Goal: Check status: Check status

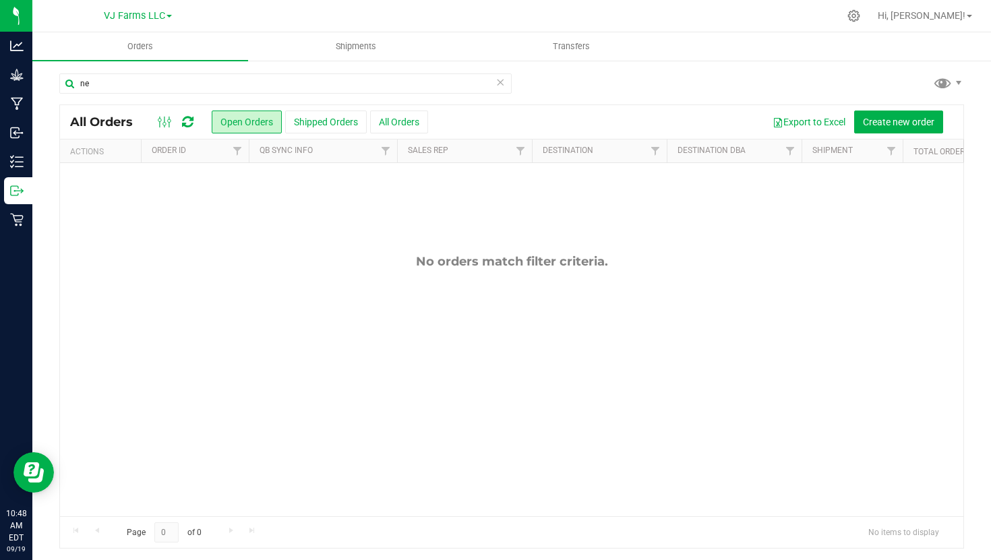
click at [500, 83] on icon at bounding box center [499, 81] width 9 height 16
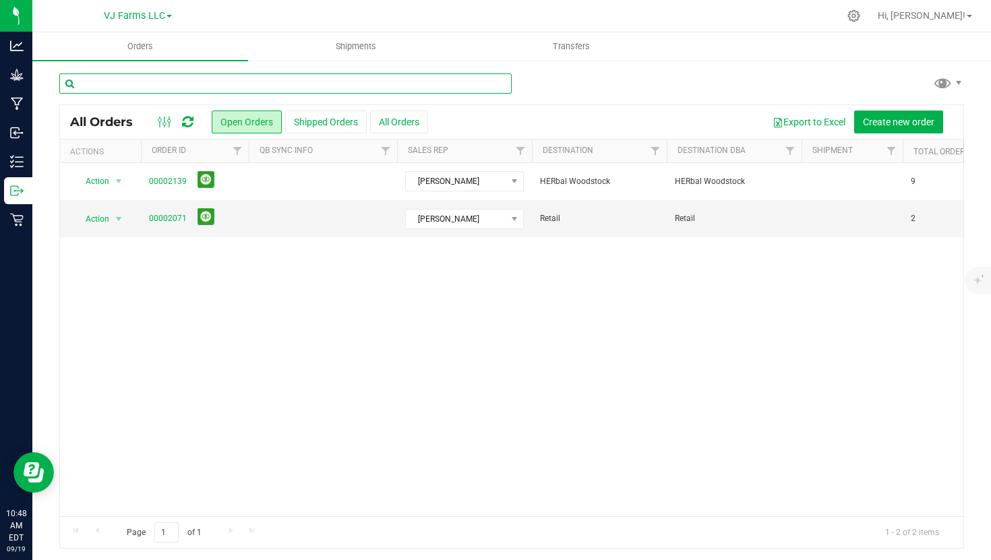
click at [367, 89] on input "text" at bounding box center [285, 83] width 452 height 20
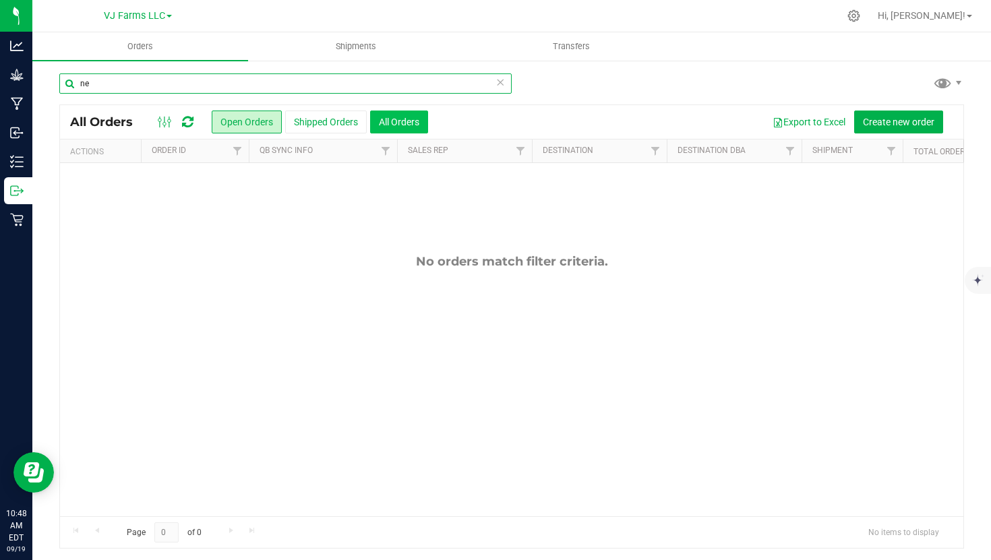
type input "ne"
click at [409, 124] on button "All Orders" at bounding box center [399, 122] width 58 height 23
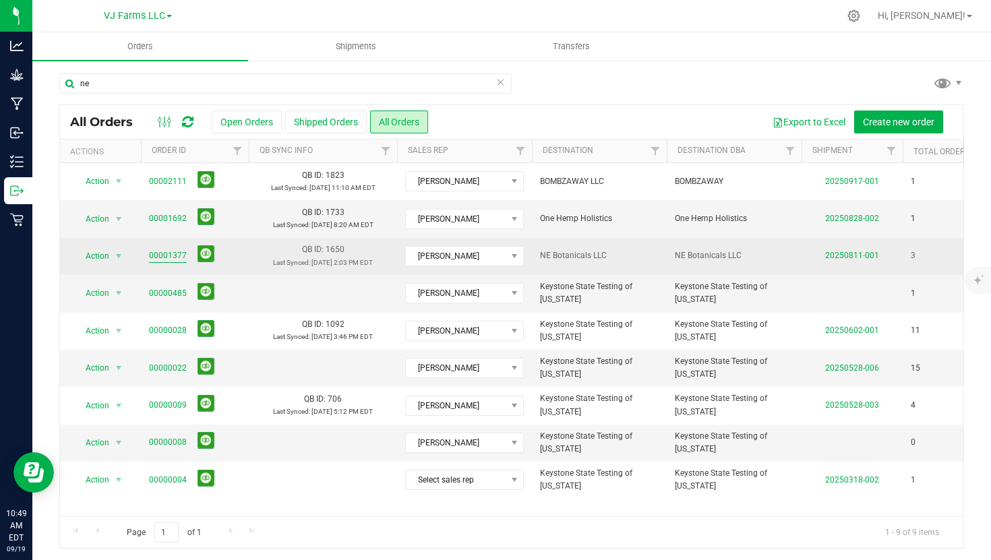
click at [164, 258] on link "00001377" at bounding box center [168, 255] width 38 height 13
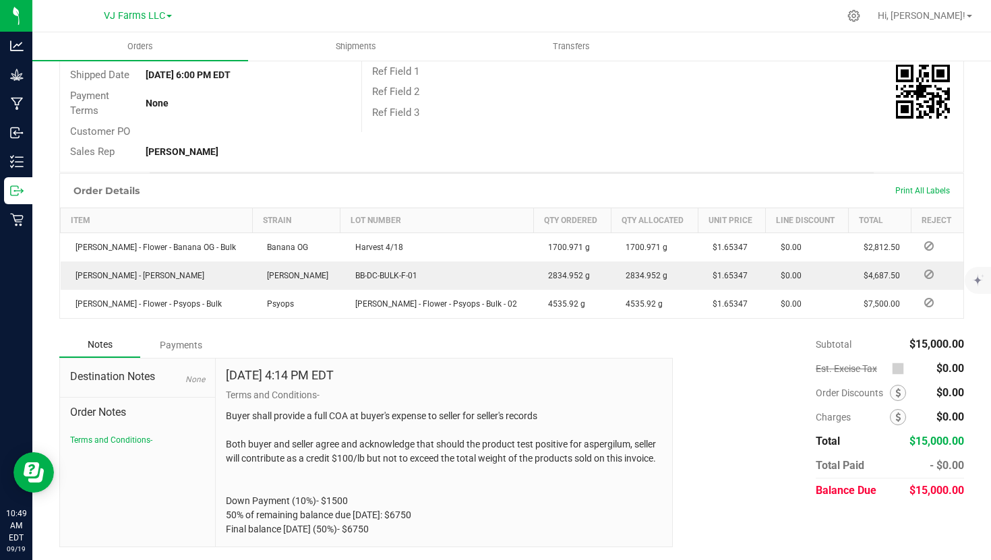
scroll to position [235, 0]
drag, startPoint x: 413, startPoint y: 530, endPoint x: 215, endPoint y: 414, distance: 229.0
click at [216, 414] on div "[DATE] 4:14 PM EDT Terms and Conditions- Buyer shall provide a full COA at buye…" at bounding box center [444, 452] width 456 height 189
click at [384, 476] on p "Buyer shall provide a full COA at buyer's expense to seller for seller's record…" at bounding box center [444, 472] width 436 height 127
drag, startPoint x: 398, startPoint y: 534, endPoint x: 225, endPoint y: 417, distance: 208.7
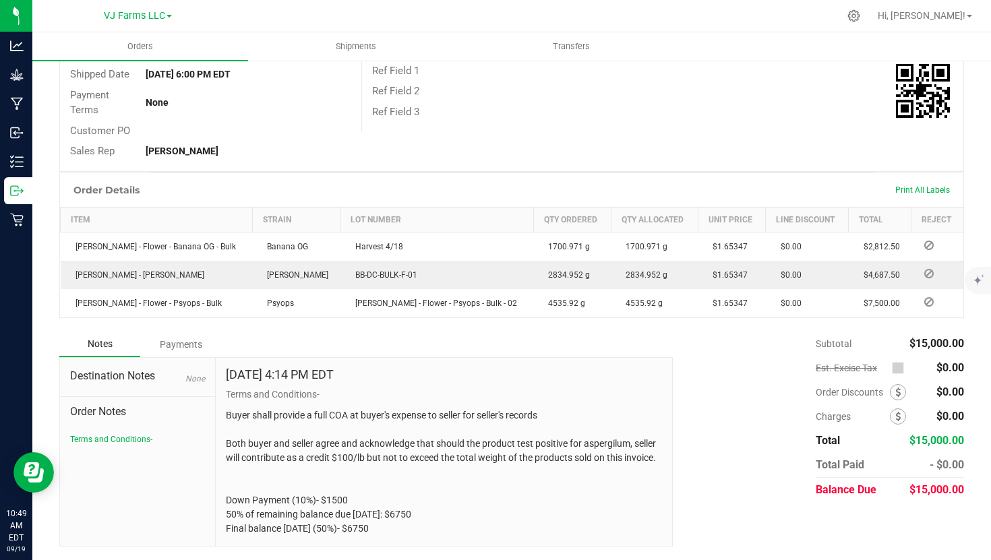
click at [225, 417] on div "[DATE] 4:14 PM EDT Terms and Conditions- Buyer shall provide a full COA at buye…" at bounding box center [444, 452] width 456 height 189
copy p "Buyer shall provide a full COA at buyer's expense to seller for seller's record…"
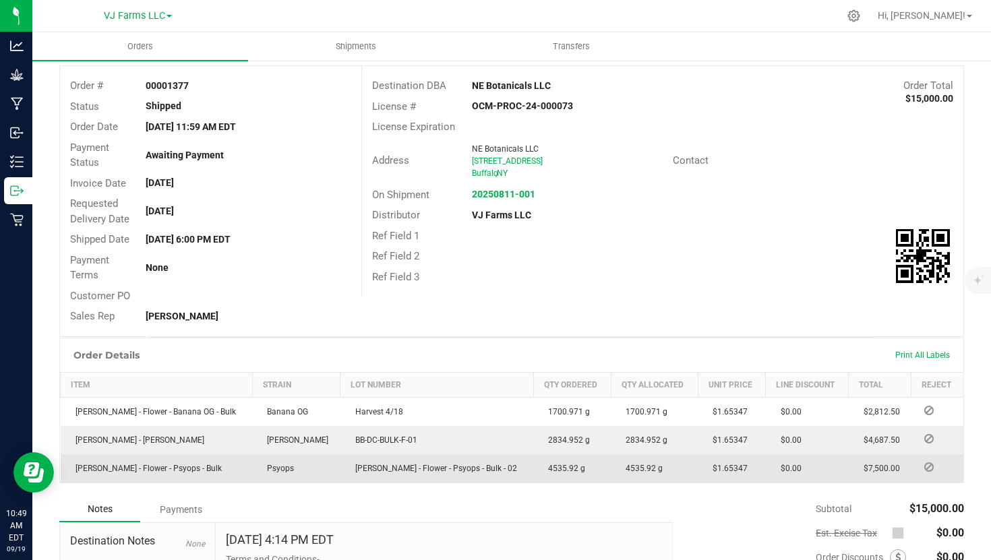
scroll to position [40, 0]
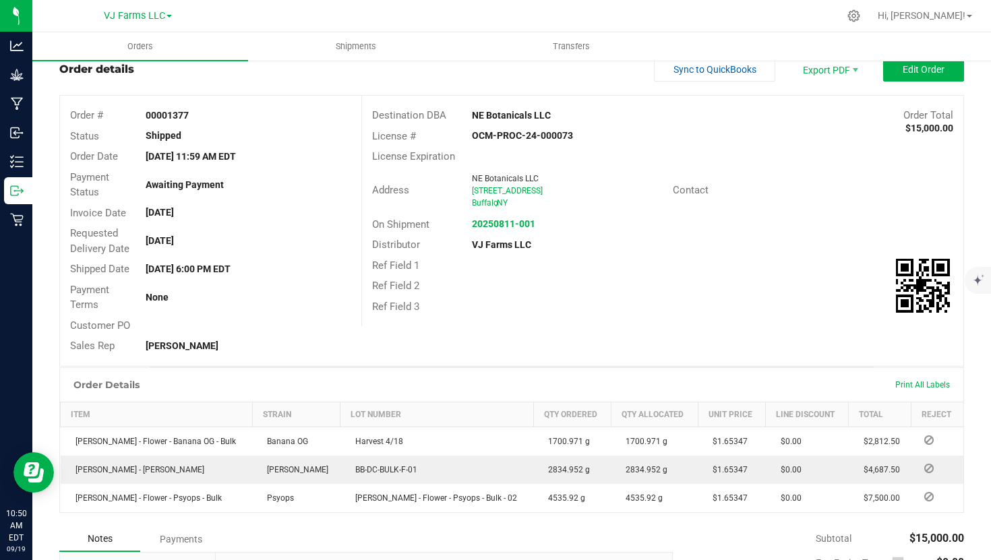
drag, startPoint x: 564, startPoint y: 118, endPoint x: 475, endPoint y: 115, distance: 89.0
click at [475, 115] on div "NE Botanicals LLC" at bounding box center [587, 116] width 251 height 14
copy strong "NE Botanicals LLC"
